Goal: Download file/media

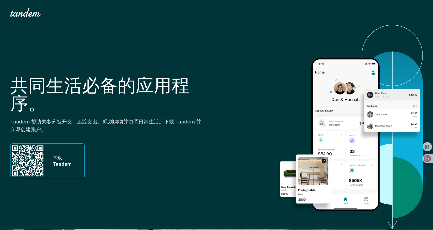
click at [54, 173] on div "下载 Tandem" at bounding box center [67, 161] width 35 height 35
drag, startPoint x: 83, startPoint y: 149, endPoint x: 203, endPoint y: 146, distance: 119.8
click at [203, 146] on div "共同生活必备的应用程序 。 Tandem 帮助夫妻分担开支、追踪支出、规划购物并协调日常生活。下载 Tandem 并立即创建账户。 下载 Tandem" at bounding box center [112, 127] width 204 height 164
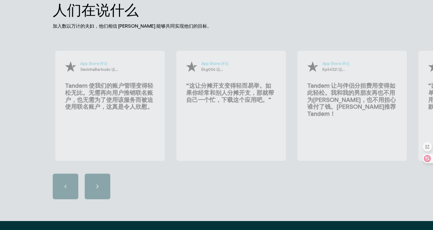
scroll to position [1750, 0]
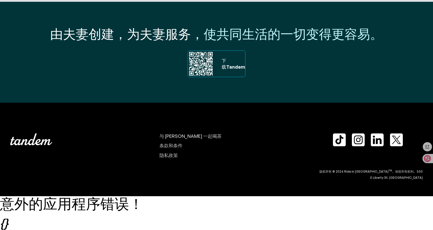
drag, startPoint x: 214, startPoint y: 78, endPoint x: 203, endPoint y: 60, distance: 21.6
drag, startPoint x: 203, startPoint y: 60, endPoint x: 332, endPoint y: 83, distance: 131.6
click at [332, 83] on section "由夫妻创建，为夫妻服务， 使共同生活的一切变得更容易。 下载 下载 Tandem 我们的 Android 应用即将上线。立即 注册，抢先体验！ 报名 谢谢！您…" at bounding box center [216, 52] width 433 height 101
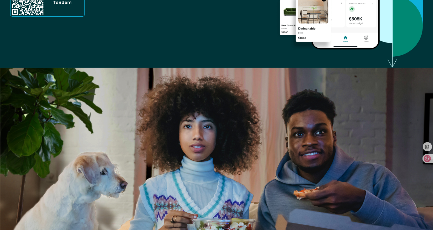
scroll to position [0, 0]
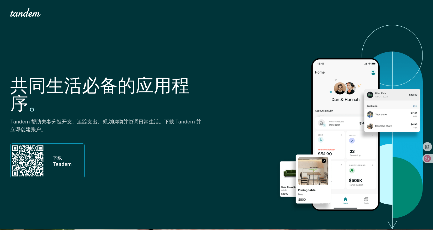
drag, startPoint x: 405, startPoint y: 0, endPoint x: 156, endPoint y: 184, distance: 309.8
click at [156, 184] on div "共同生活必备的应用程序 。 Tandem 帮助夫妻分担开支、追踪支出、规划购物并协调日常生活。下载 Tandem 并立即创建账户。 下载 Tandem" at bounding box center [112, 127] width 204 height 164
drag, startPoint x: 50, startPoint y: 155, endPoint x: 34, endPoint y: 158, distance: 16.1
click at [34, 158] on img at bounding box center [27, 161] width 35 height 35
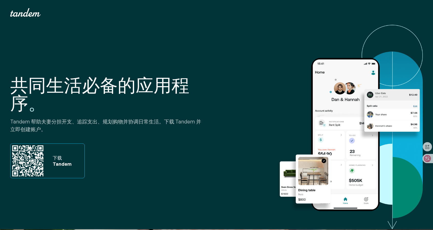
click at [34, 158] on img at bounding box center [27, 161] width 35 height 35
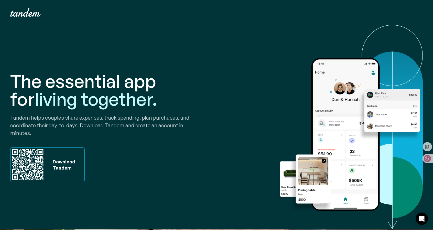
drag, startPoint x: 322, startPoint y: 13, endPoint x: 171, endPoint y: 157, distance: 209.4
click at [171, 157] on div "The essential app for living together. Tandem helps couples share expenses, tra…" at bounding box center [112, 127] width 204 height 172
drag, startPoint x: 73, startPoint y: 148, endPoint x: 68, endPoint y: 156, distance: 9.7
click at [71, 153] on div "Download Tandem" at bounding box center [67, 164] width 35 height 35
click at [66, 159] on div "Download Tandem" at bounding box center [62, 164] width 25 height 12
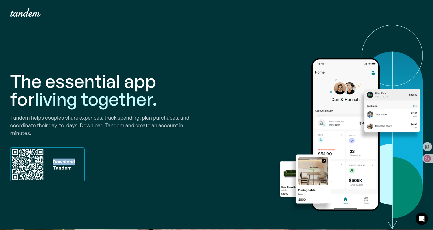
click at [66, 159] on div "Download Tandem" at bounding box center [62, 164] width 25 height 12
drag, startPoint x: 31, startPoint y: 168, endPoint x: 273, endPoint y: 104, distance: 250.6
click at [273, 104] on div "The essential app for living together. Tandem helps couples share expenses, tra…" at bounding box center [216, 127] width 412 height 204
